Goal: Task Accomplishment & Management: Use online tool/utility

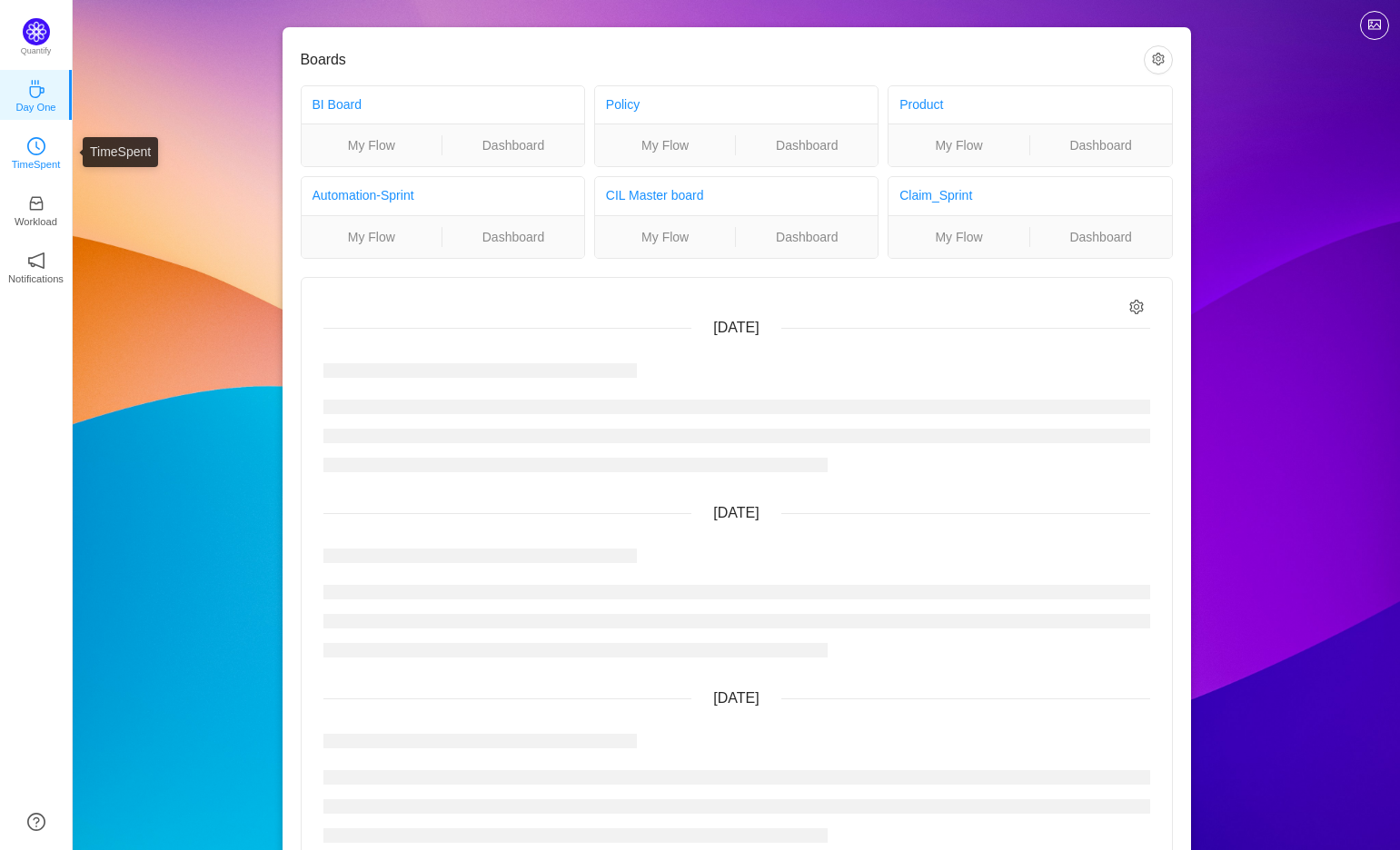
click at [34, 157] on p "TimeSpent" at bounding box center [36, 165] width 49 height 16
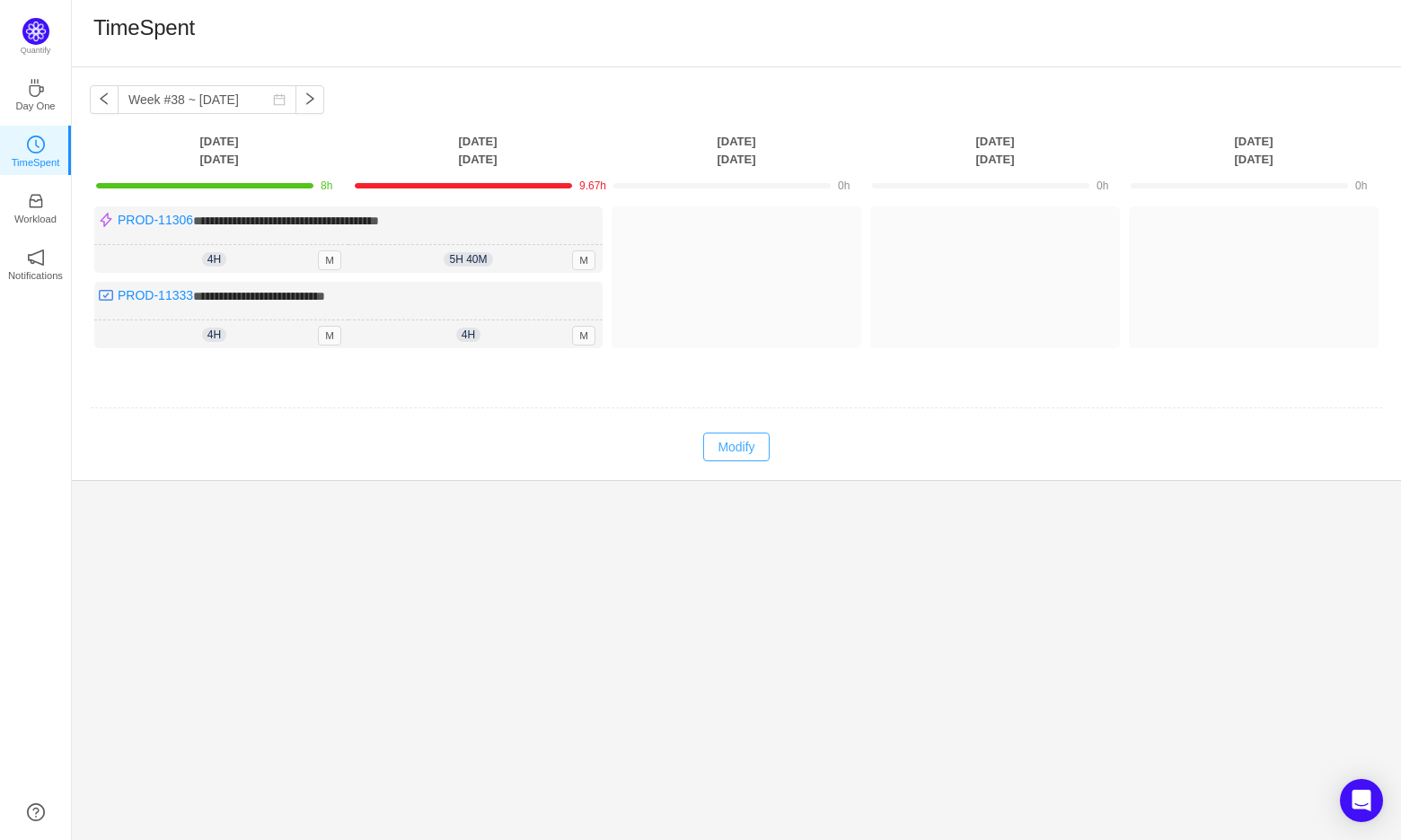
click at [740, 454] on button "Modify" at bounding box center [736, 447] width 66 height 29
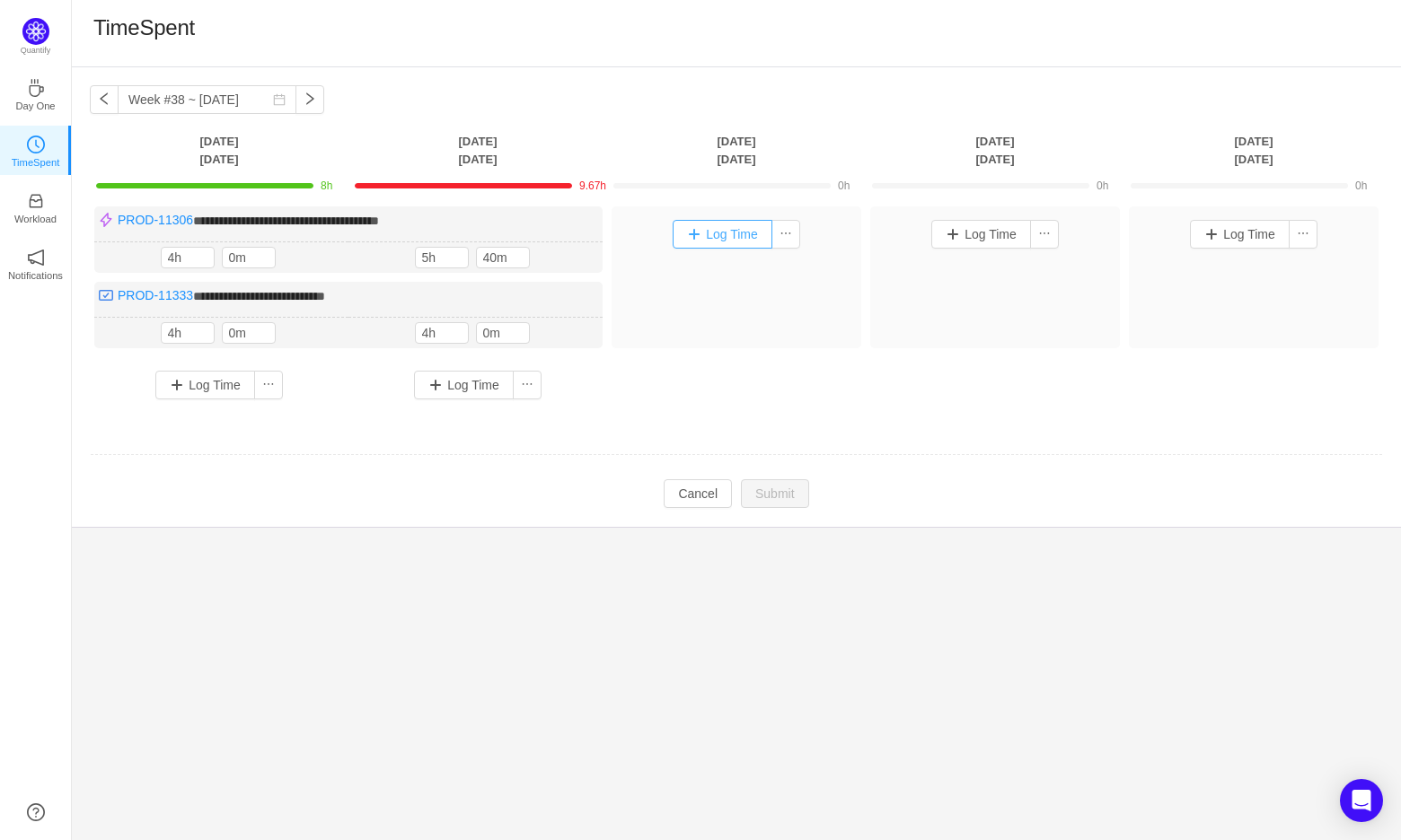
click at [718, 220] on button "Log Time" at bounding box center [722, 234] width 100 height 29
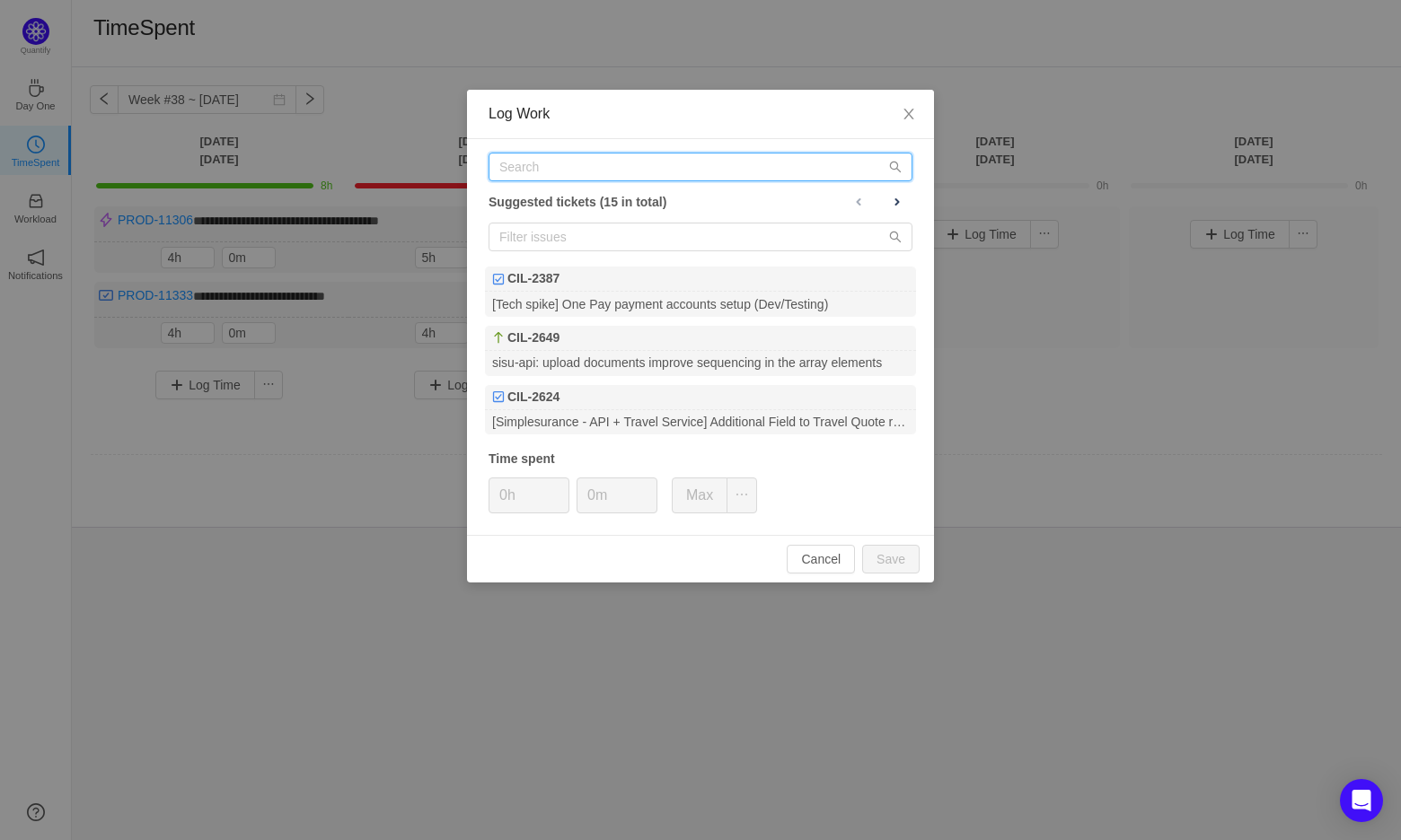
click at [678, 158] on input "text" at bounding box center [700, 167] width 424 height 29
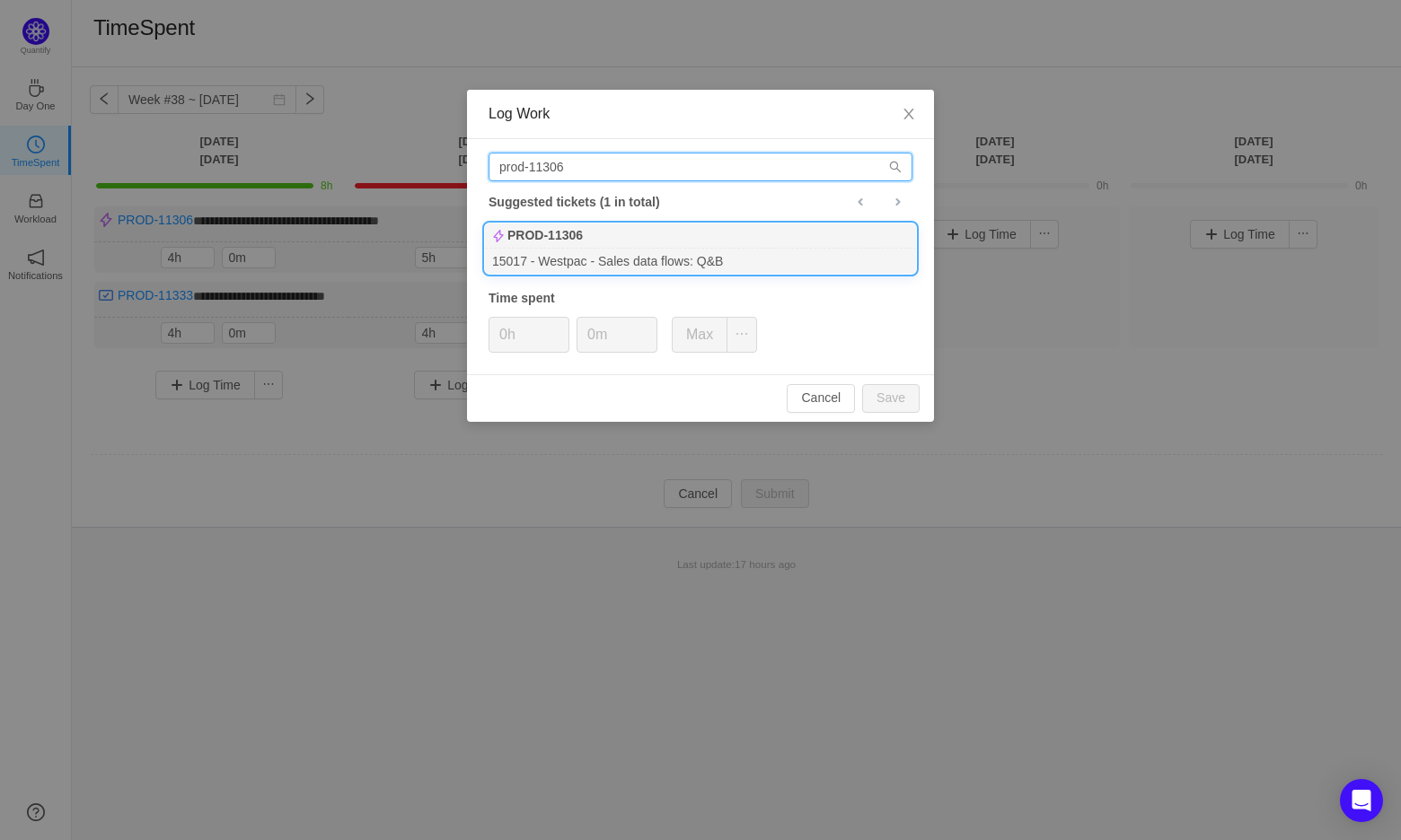
type input "prod-11306"
click at [648, 249] on div "15017 - Westpac - Sales data flows: Q&B" at bounding box center [700, 260] width 431 height 24
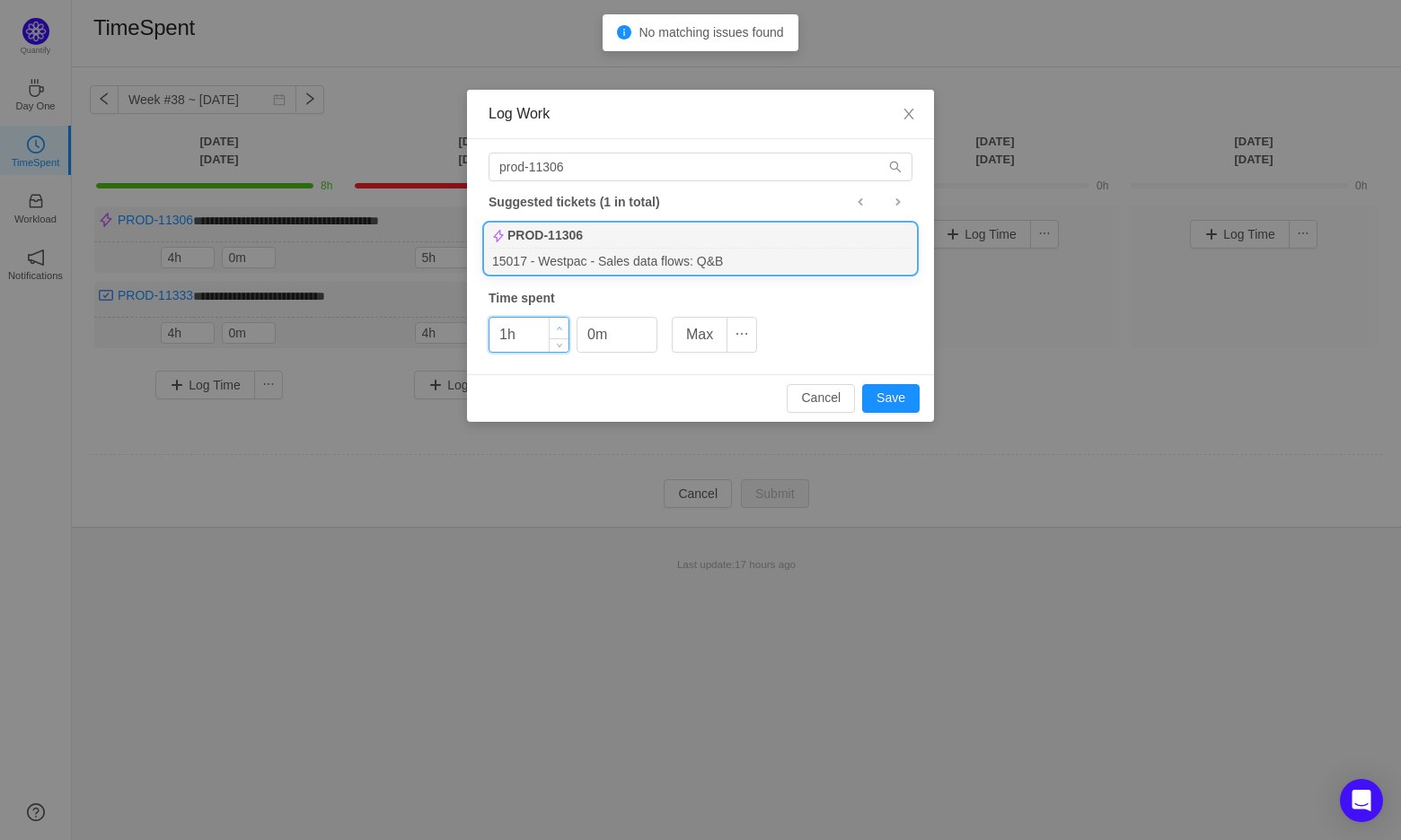
click at [563, 326] on span "Increase Value" at bounding box center [558, 328] width 19 height 21
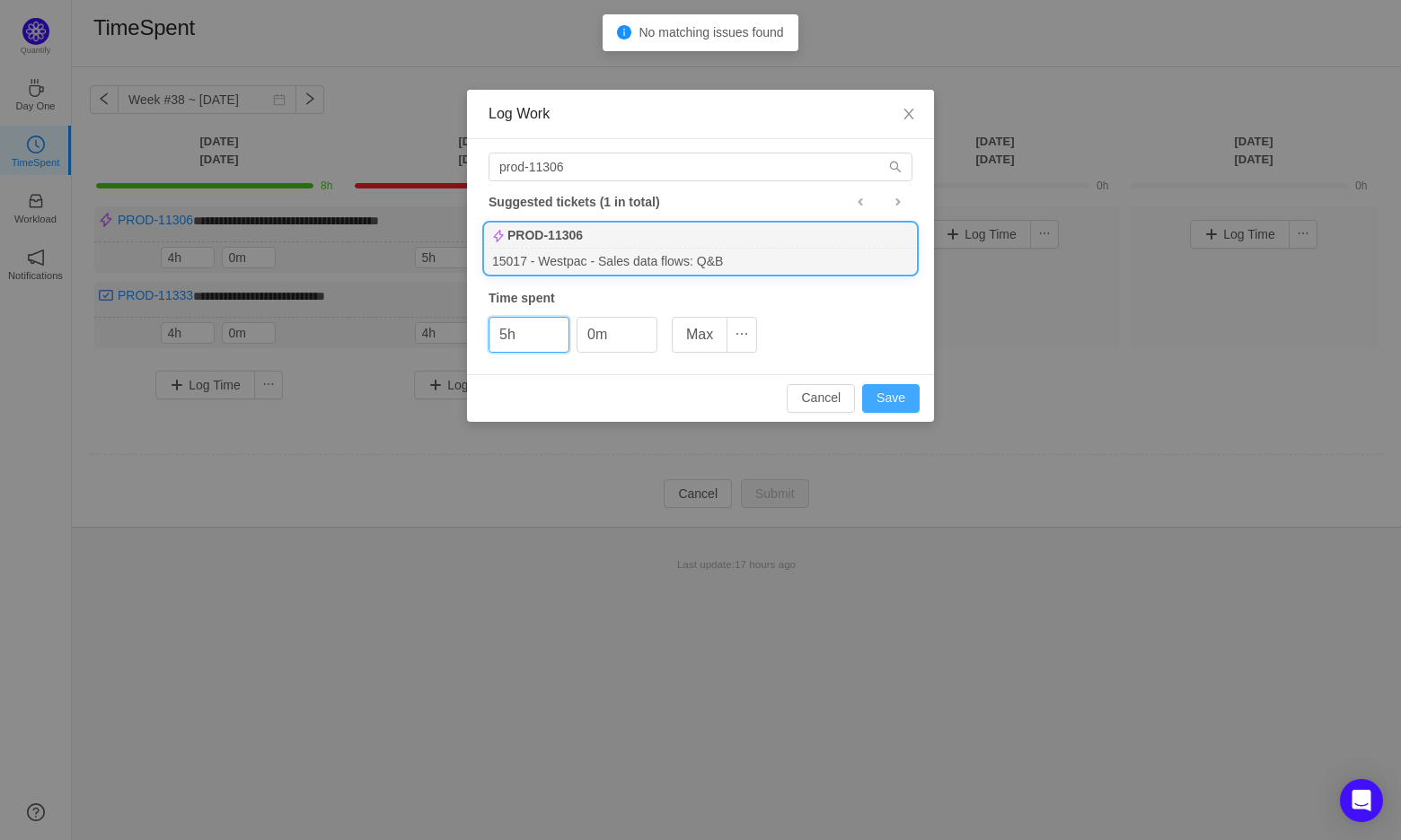
click at [895, 394] on button "Save" at bounding box center [890, 399] width 58 height 29
type input "0h"
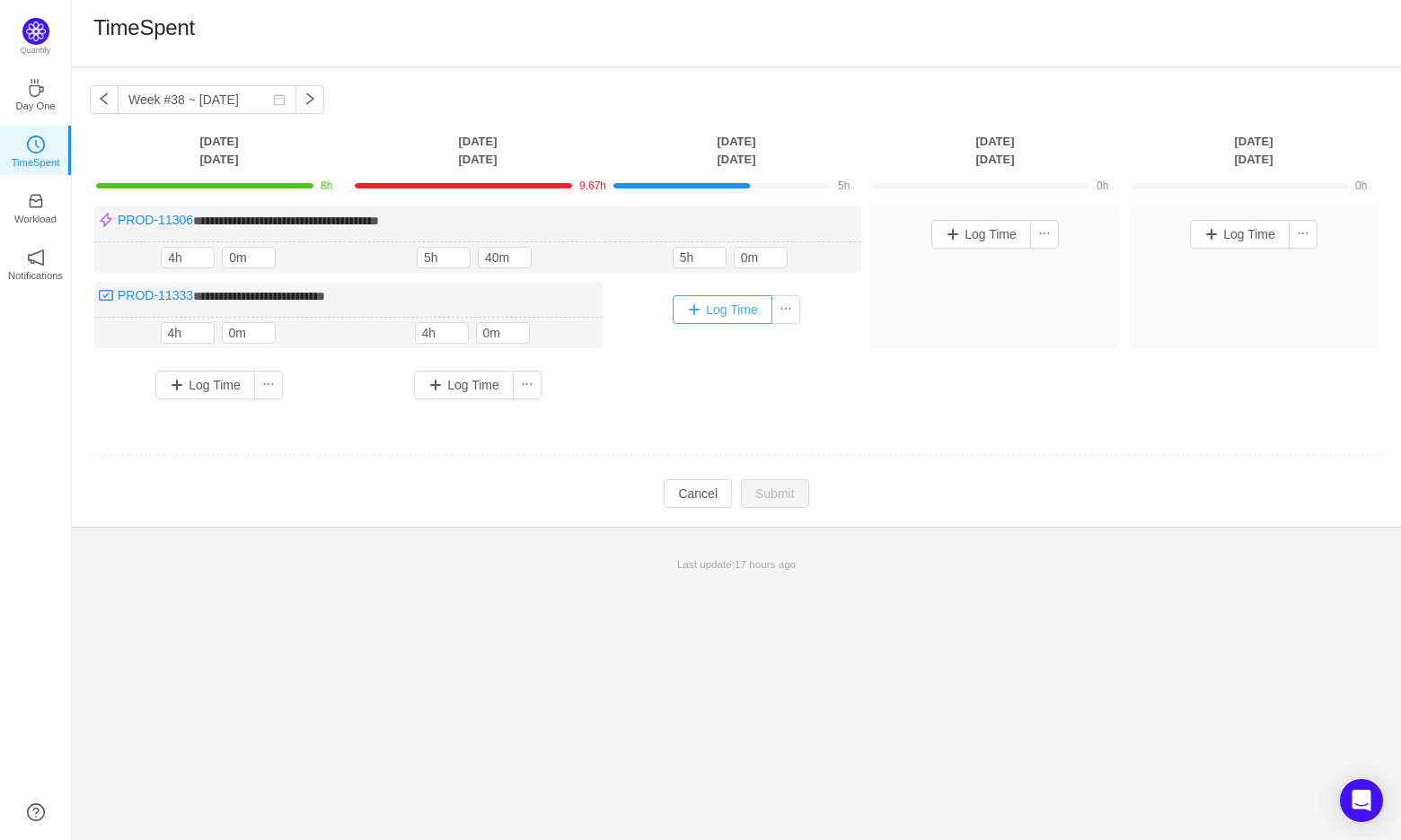
click at [724, 303] on button "Log Time" at bounding box center [722, 310] width 100 height 29
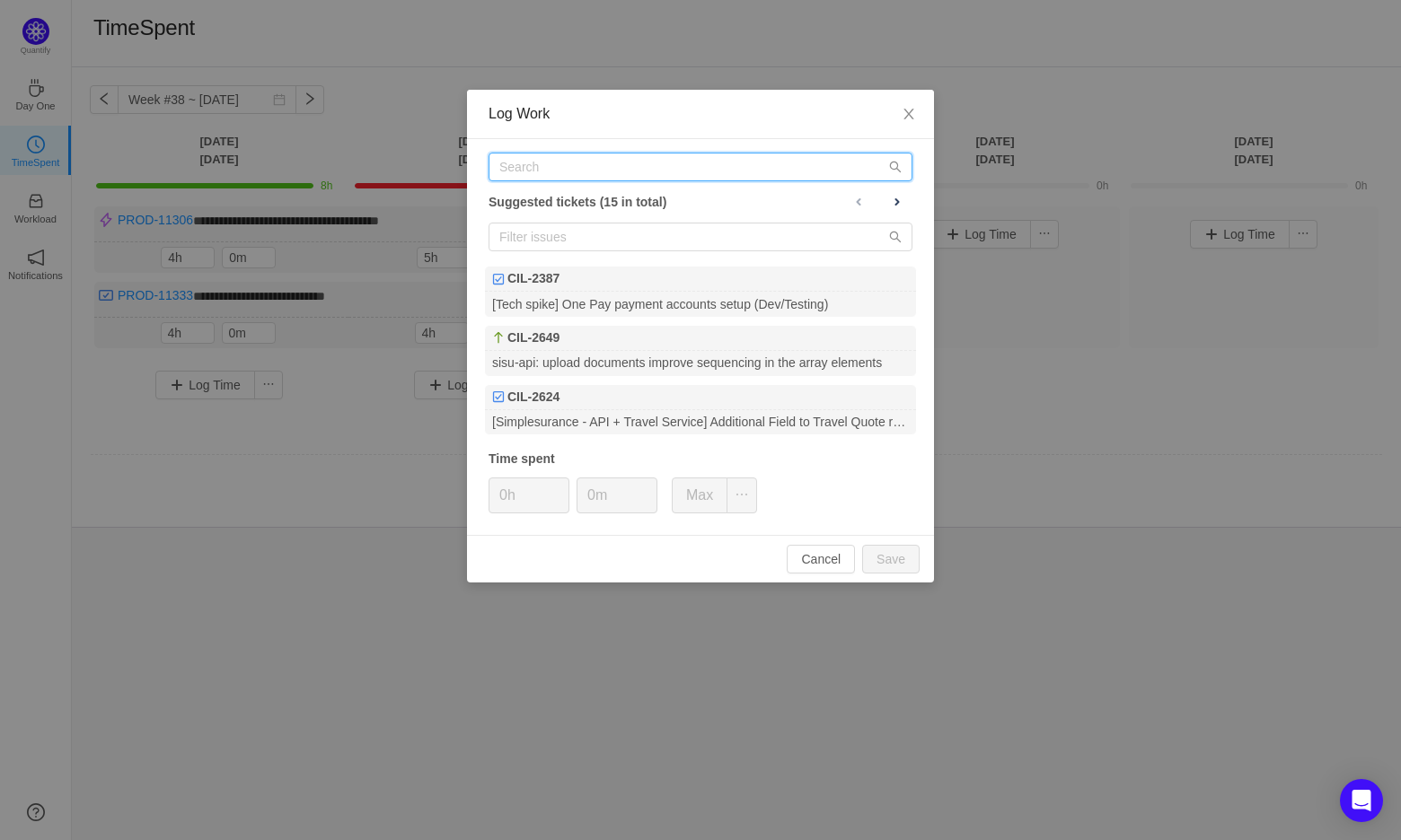
click at [672, 166] on input "text" at bounding box center [700, 167] width 424 height 29
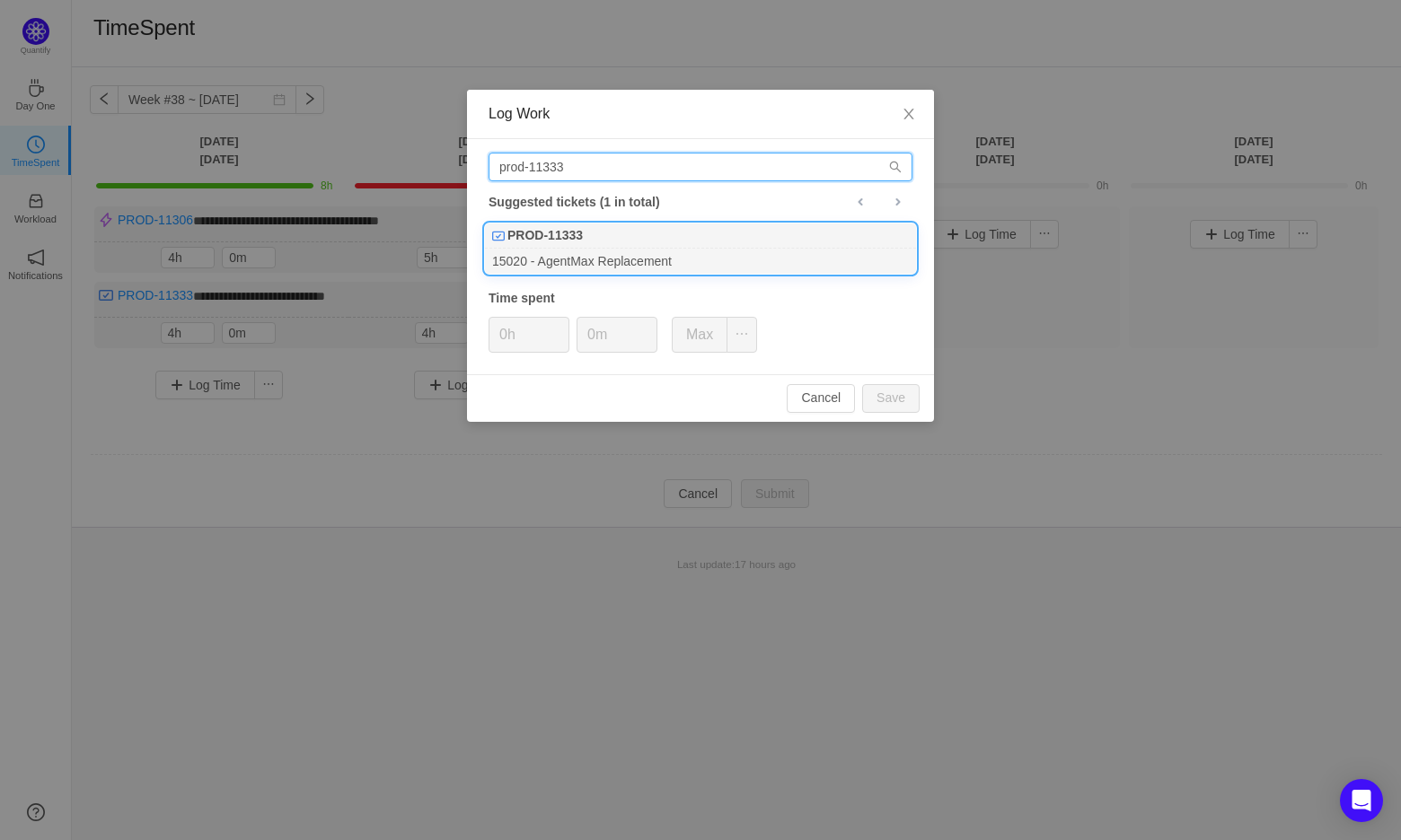
type input "prod-11333"
click at [744, 225] on div "PROD-11333" at bounding box center [700, 236] width 431 height 25
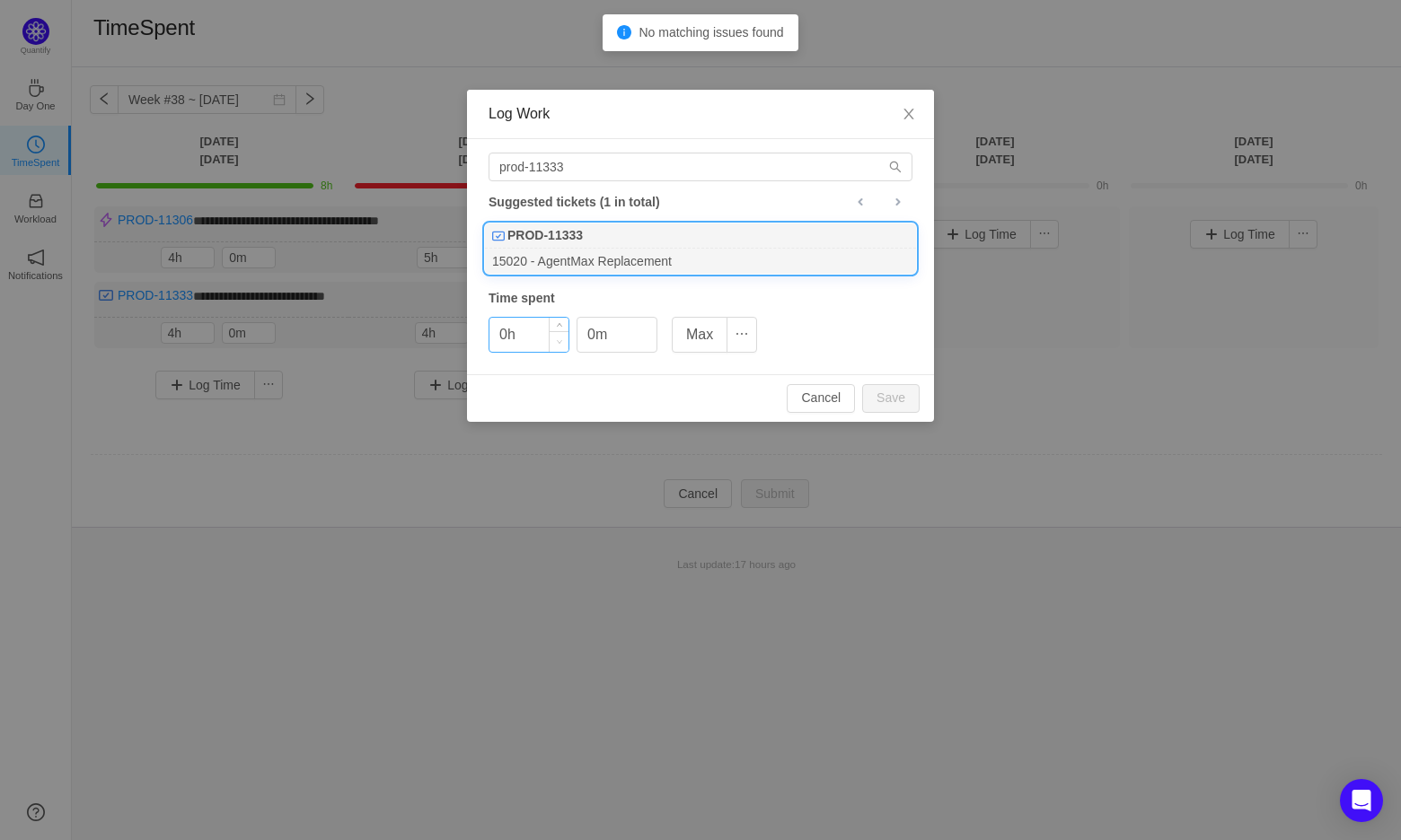
click at [559, 331] on span "Decrease Value" at bounding box center [558, 341] width 19 height 21
click at [559, 323] on span "Increase Value" at bounding box center [558, 328] width 19 height 21
click at [559, 322] on span "Increase Value" at bounding box center [558, 328] width 19 height 21
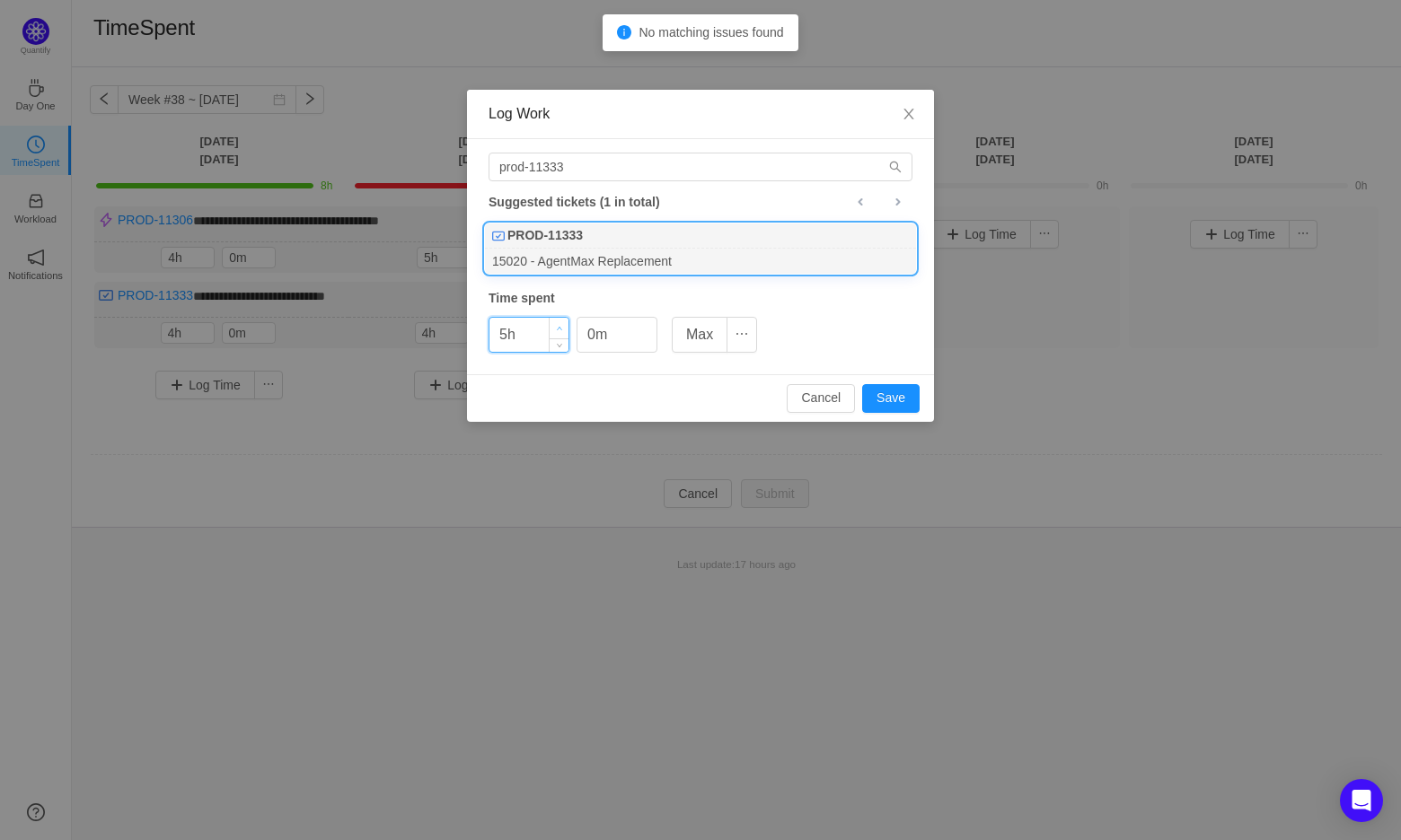
click at [559, 322] on span "Increase Value" at bounding box center [558, 328] width 19 height 21
click at [907, 400] on button "Save" at bounding box center [890, 399] width 58 height 29
type input "0h"
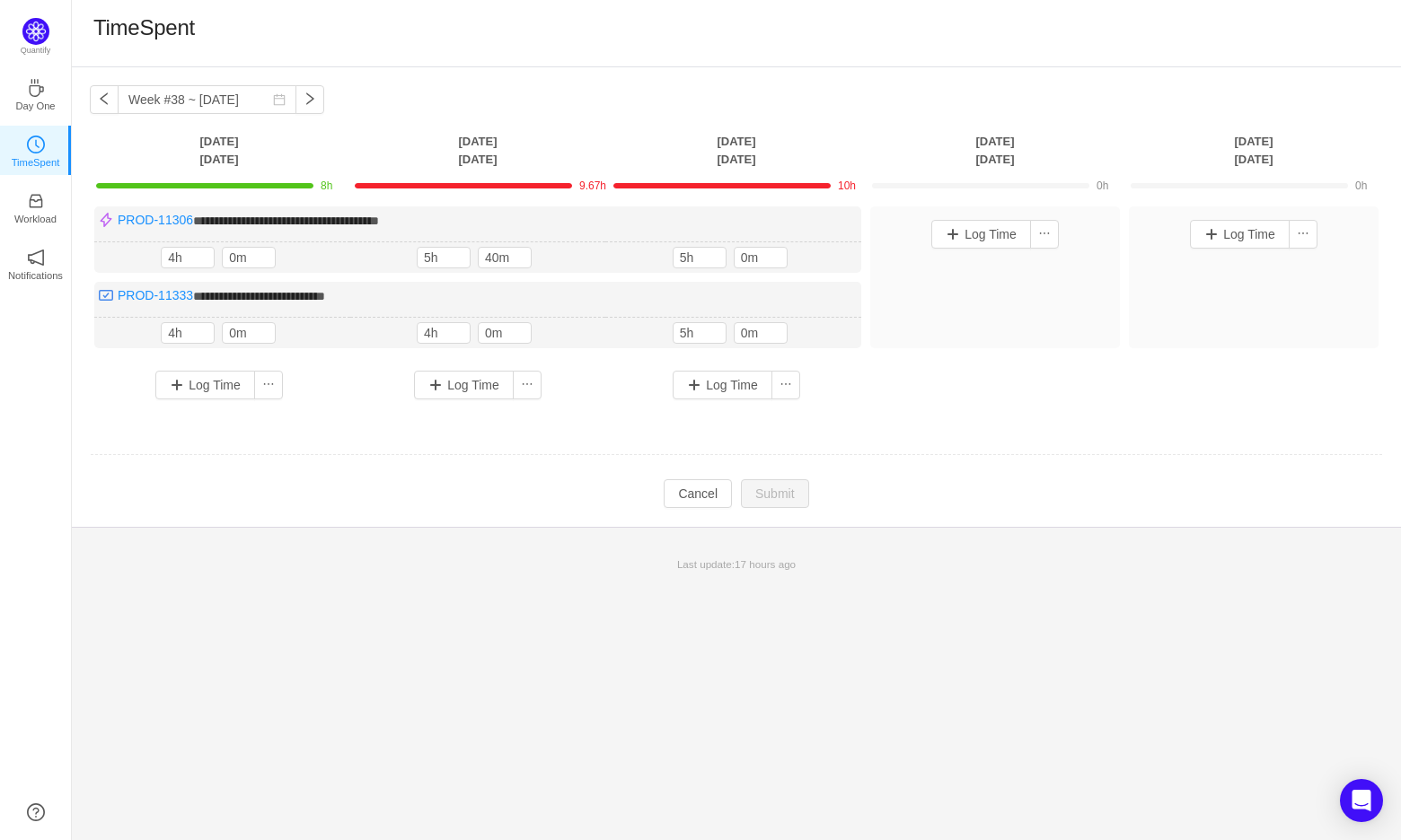
click at [1097, 465] on td at bounding box center [737, 456] width 1293 height 46
